Goal: Entertainment & Leisure: Consume media (video, audio)

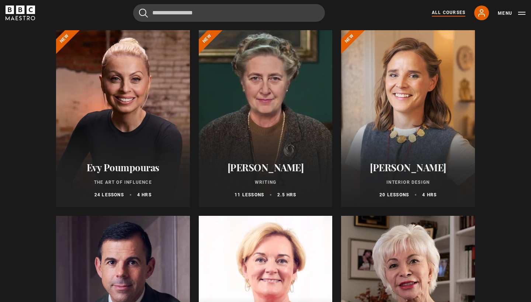
scroll to position [89, 0]
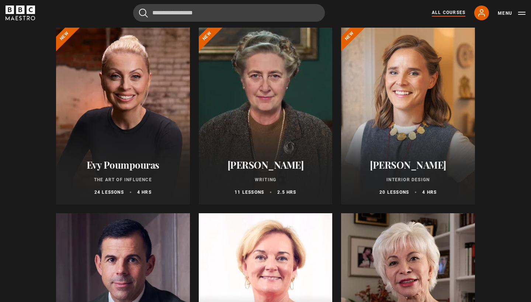
click at [397, 136] on div at bounding box center [408, 116] width 134 height 177
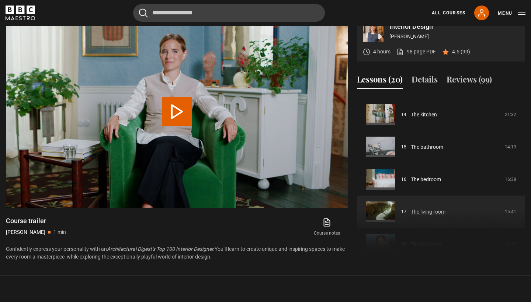
scroll to position [374, 0]
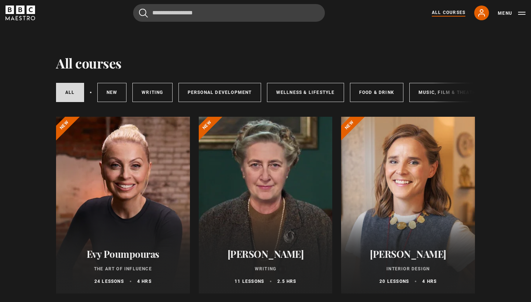
click at [430, 220] on div at bounding box center [408, 205] width 134 height 177
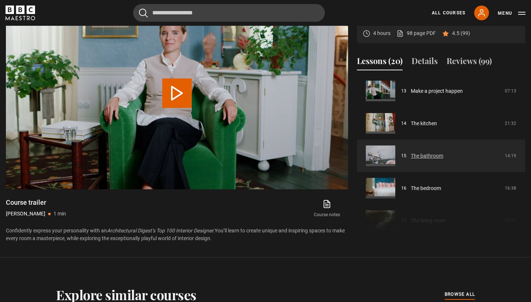
scroll to position [421, 0]
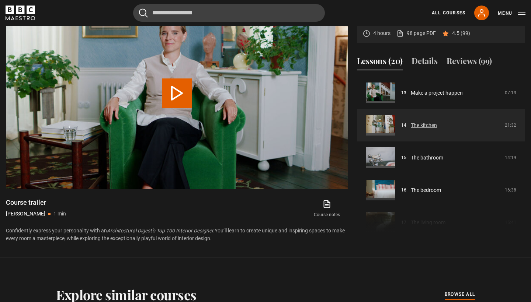
click at [437, 126] on link "The kitchen" at bounding box center [424, 126] width 26 height 8
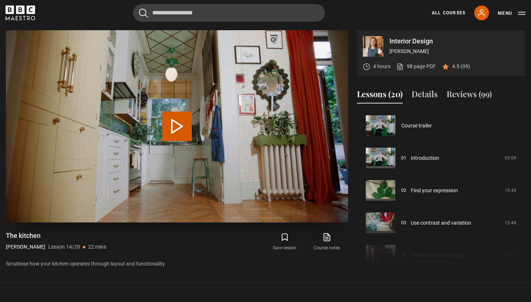
scroll to position [422, 0]
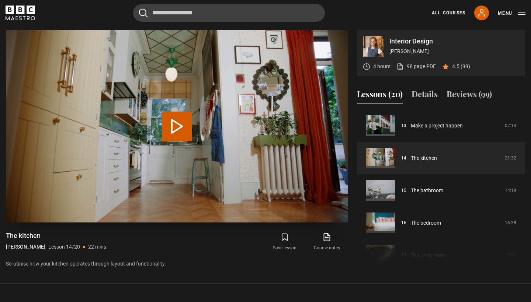
click at [180, 127] on button "Play Lesson The kitchen" at bounding box center [176, 126] width 29 height 29
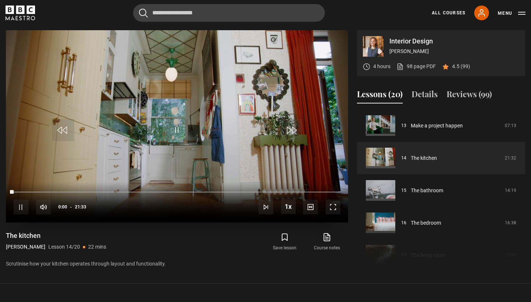
click at [333, 211] on span "Video Player" at bounding box center [333, 207] width 15 height 15
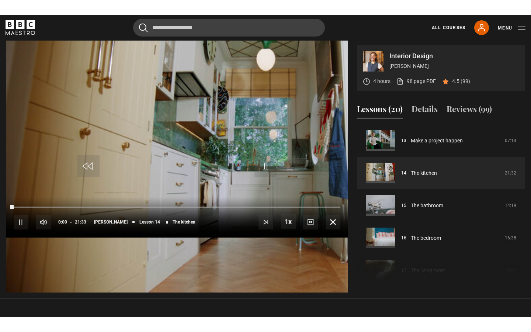
scroll to position [0, 0]
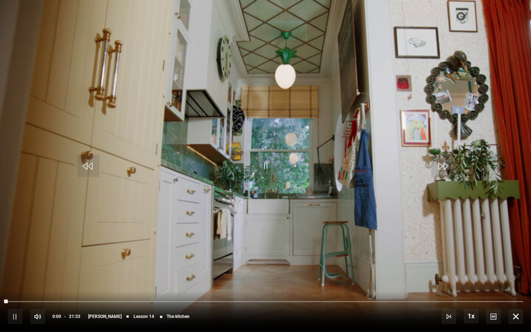
click at [266, 167] on span "Video Player" at bounding box center [265, 166] width 22 height 22
click at [268, 168] on div "Video Player is loading." at bounding box center [265, 165] width 37 height 37
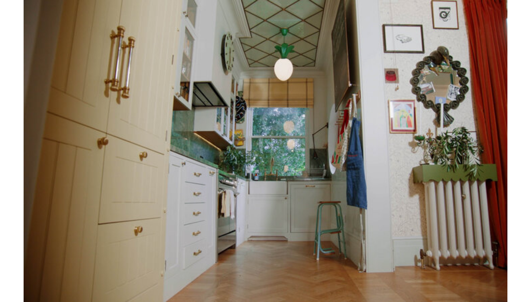
scroll to position [322, 0]
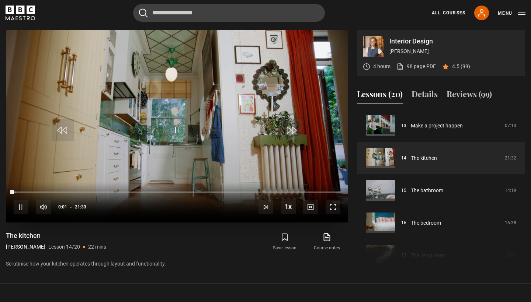
click at [335, 209] on span "Video Player" at bounding box center [333, 207] width 15 height 15
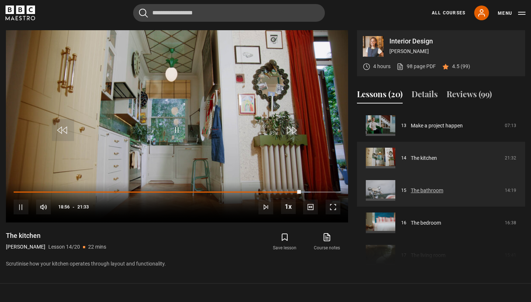
click at [429, 189] on link "The bathroom" at bounding box center [427, 191] width 32 height 8
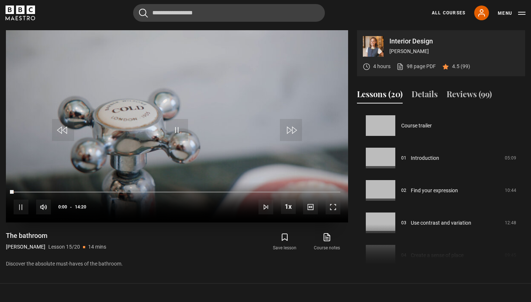
scroll to position [454, 0]
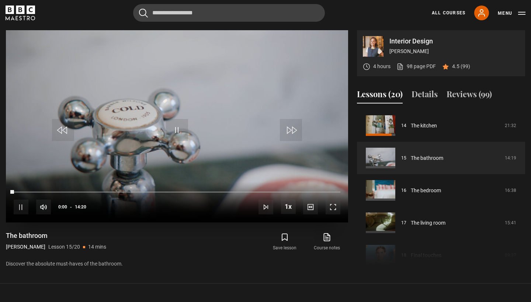
click at [335, 202] on span "Video Player" at bounding box center [333, 207] width 15 height 15
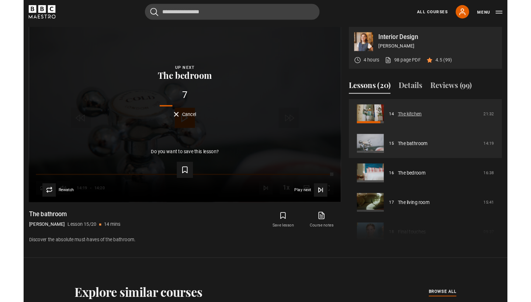
scroll to position [322, 0]
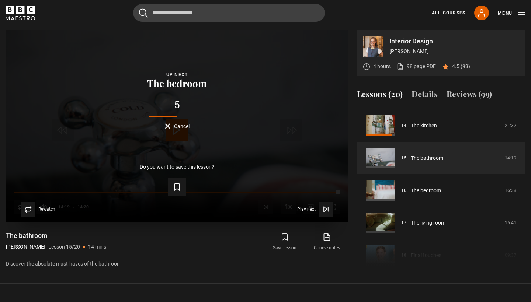
click at [170, 128] on button "Cancel" at bounding box center [177, 126] width 25 height 6
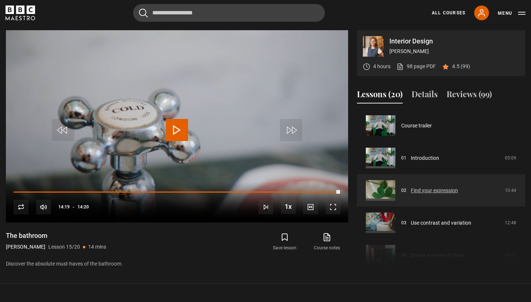
scroll to position [0, 0]
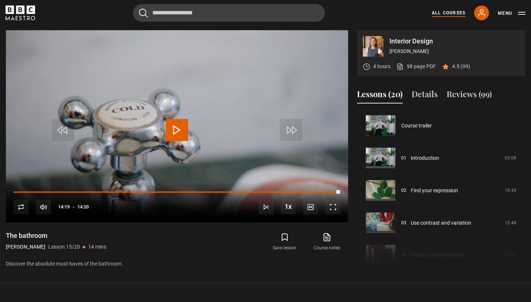
click at [447, 13] on link "All Courses" at bounding box center [449, 13] width 34 height 7
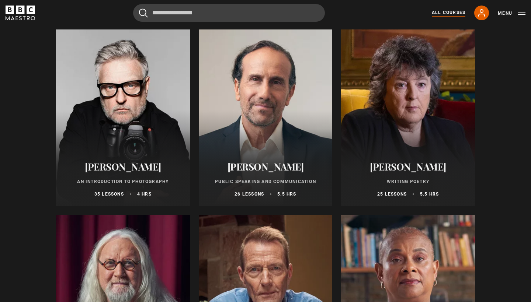
scroll to position [1545, 0]
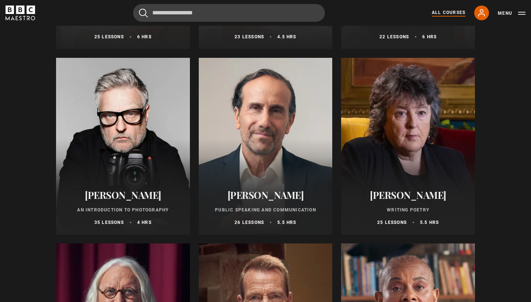
click at [166, 165] on div at bounding box center [123, 146] width 134 height 177
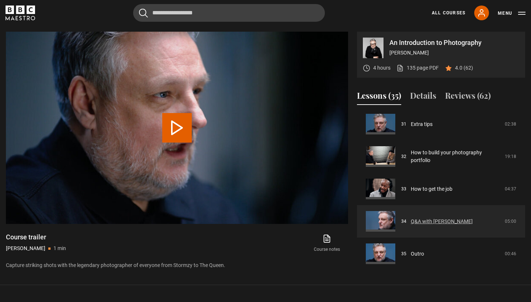
scroll to position [1009, 0]
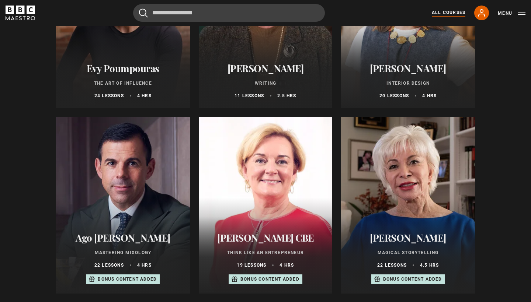
scroll to position [187, 0]
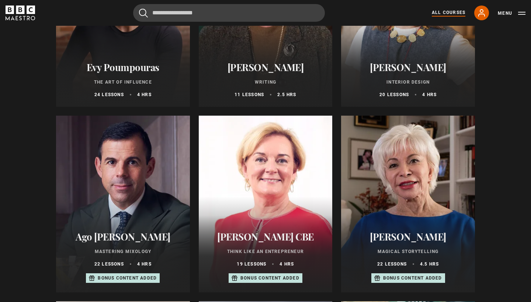
click at [161, 194] on div at bounding box center [123, 204] width 134 height 177
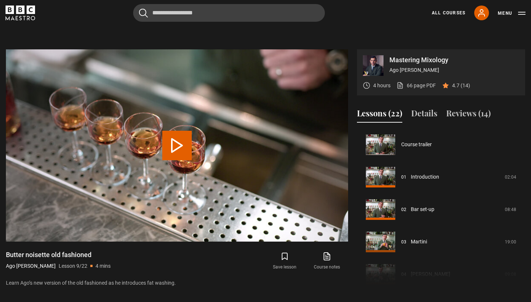
scroll to position [260, 0]
